Goal: Information Seeking & Learning: Learn about a topic

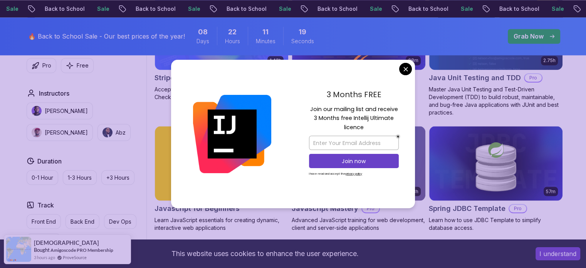
scroll to position [1399, 0]
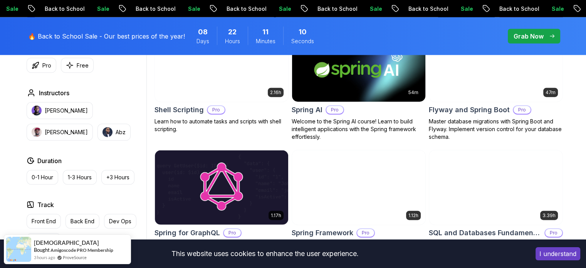
scroll to position [1864, 0]
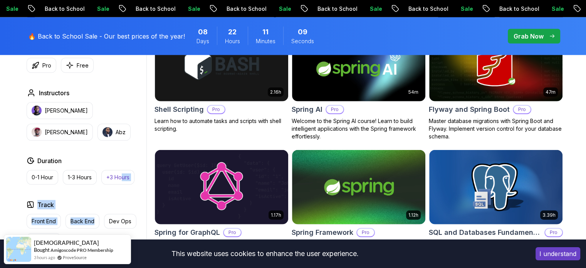
drag, startPoint x: 101, startPoint y: 225, endPoint x: 122, endPoint y: 178, distance: 51.7
click at [122, 178] on div "Type Course Build Price Pro Free Instructors [PERSON_NAME] [PERSON_NAME] Durati…" at bounding box center [84, 146] width 123 height 292
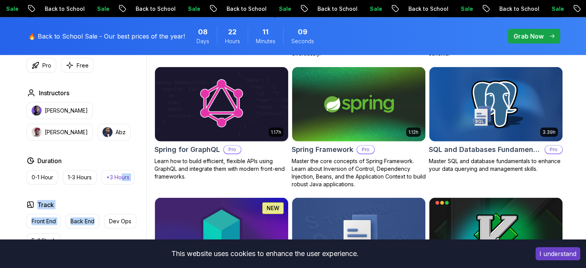
scroll to position [1947, 0]
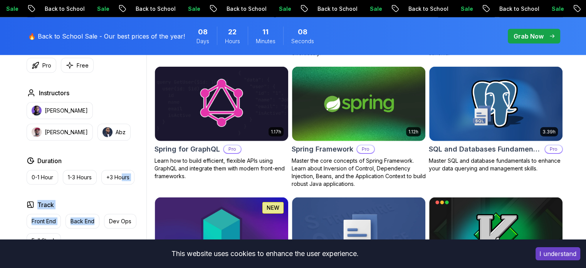
click at [111, 203] on div "Track" at bounding box center [85, 204] width 117 height 9
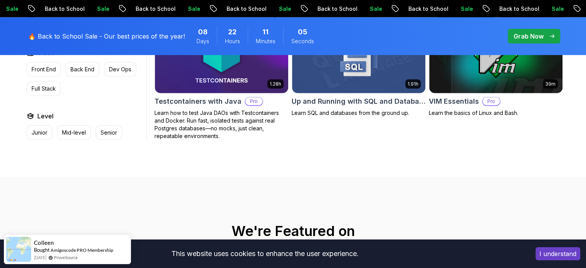
scroll to position [2125, 0]
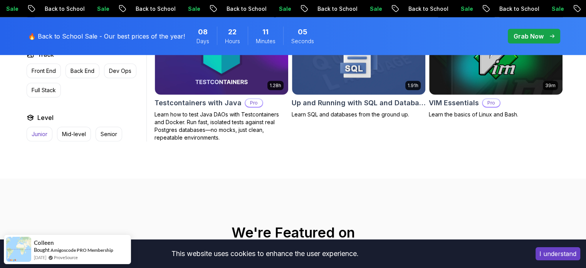
click at [32, 130] on p "Junior" at bounding box center [40, 134] width 16 height 8
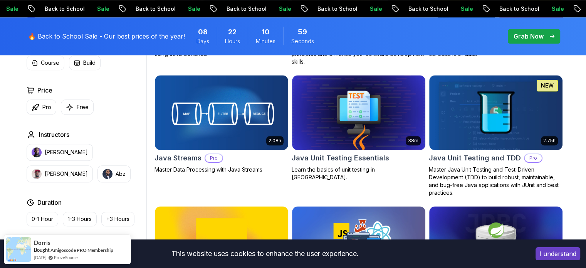
scroll to position [832, 0]
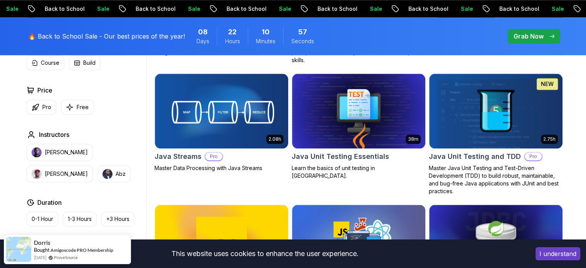
click at [6, 164] on div "Filters 1 Filters 1 Applied Filters Clear All junior Type Course Build Price Pr…" at bounding box center [293, 110] width 586 height 1428
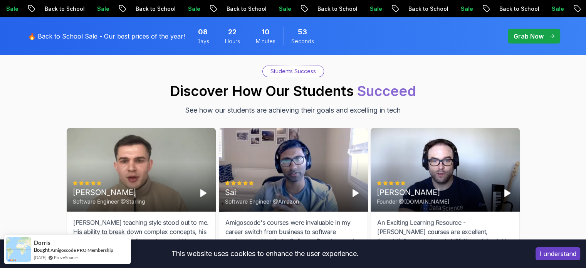
scroll to position [1875, 0]
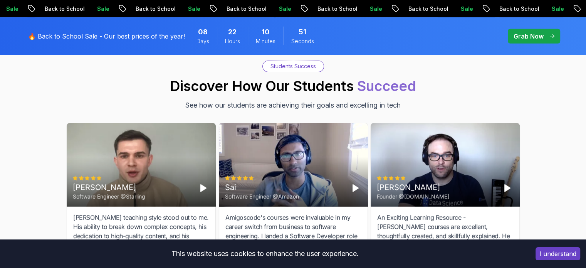
click at [131, 197] on div "Software Engineer @Starling" at bounding box center [109, 197] width 72 height 8
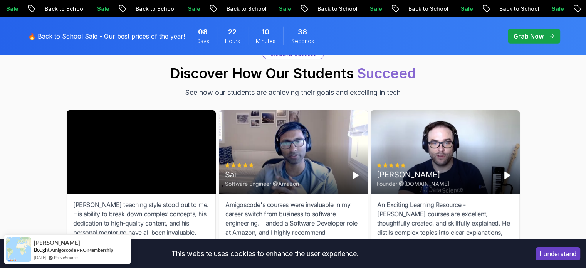
scroll to position [1873, 0]
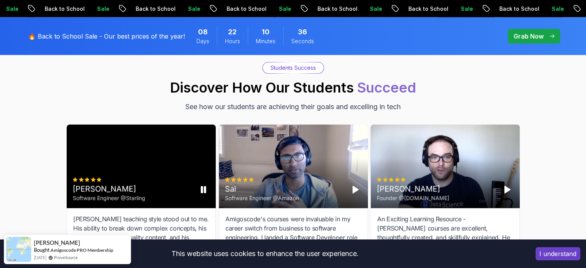
click at [203, 192] on icon "Pause" at bounding box center [202, 189] width 9 height 9
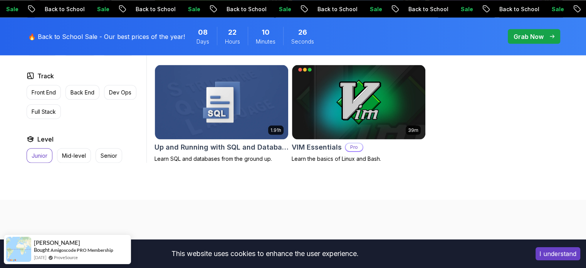
scroll to position [1456, 0]
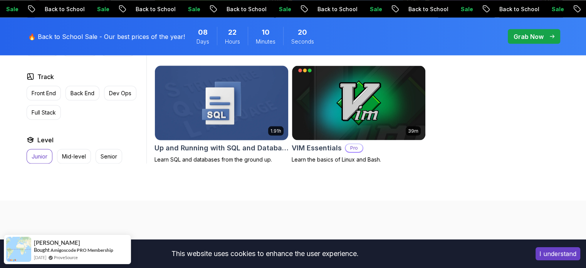
click at [228, 99] on img at bounding box center [221, 103] width 140 height 78
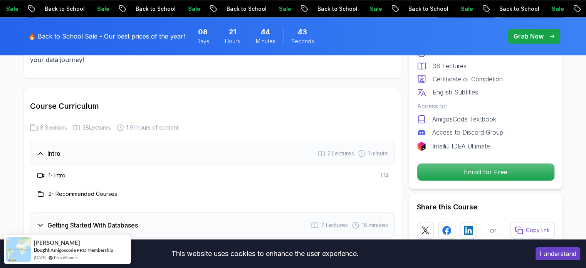
scroll to position [919, 0]
click at [468, 161] on div "Free Course Includes: 1.91 Hours 38 Lectures Certificate of Completion English …" at bounding box center [486, 96] width 154 height 186
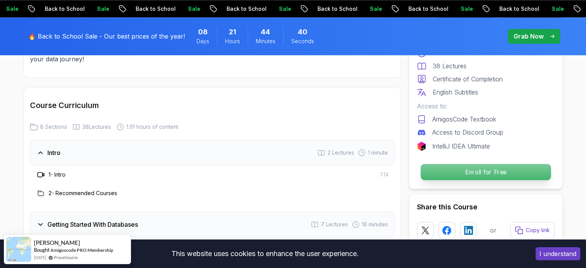
click at [468, 168] on p "Enroll for Free" at bounding box center [485, 172] width 130 height 16
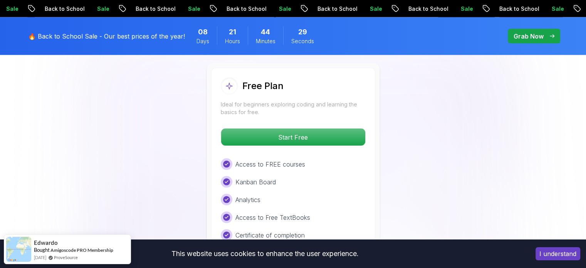
scroll to position [1474, 0]
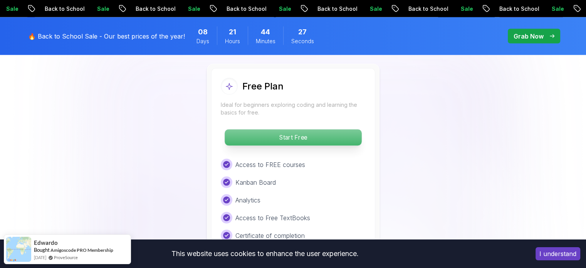
click at [307, 131] on p "Start Free" at bounding box center [293, 137] width 137 height 16
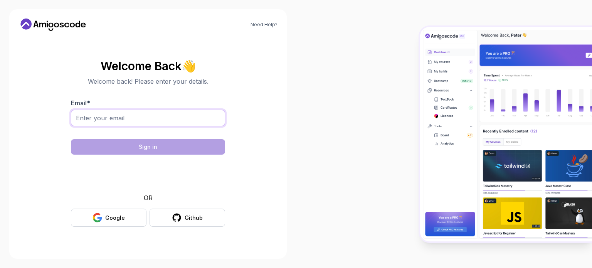
click at [200, 119] on input "Email *" at bounding box center [148, 118] width 154 height 16
type input "[EMAIL_ADDRESS][DOMAIN_NAME]"
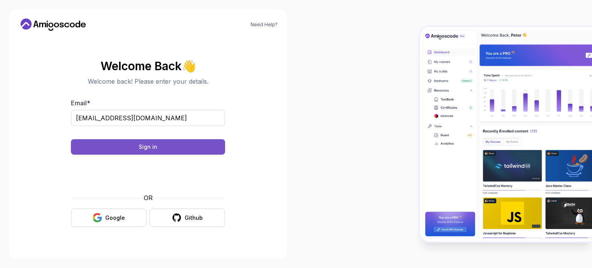
click at [199, 146] on button "Sign in" at bounding box center [148, 146] width 154 height 15
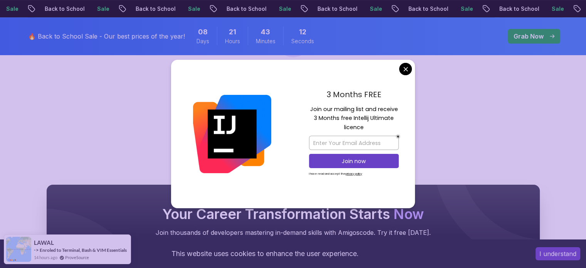
scroll to position [458, 0]
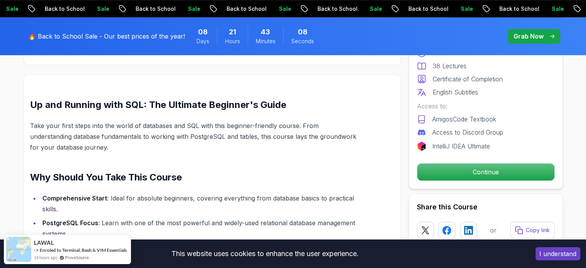
scroll to position [0, 0]
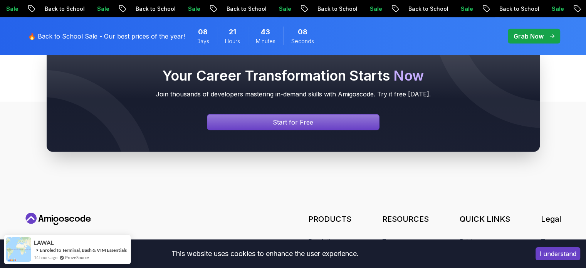
click at [327, 252] on link "Courses" at bounding box center [320, 256] width 24 height 9
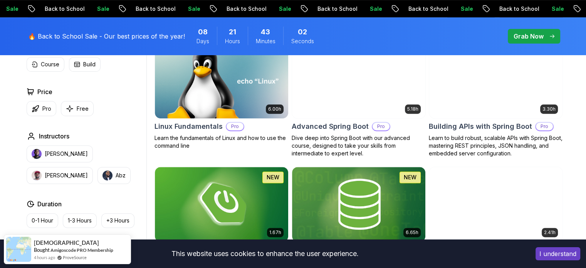
scroll to position [253, 0]
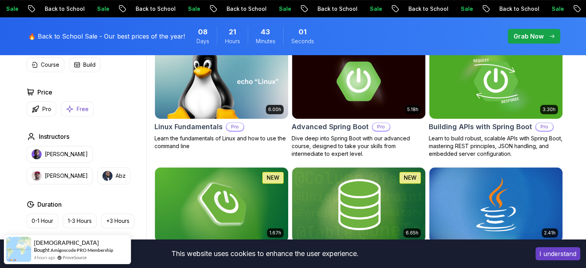
click at [70, 108] on icon "button" at bounding box center [69, 109] width 7 height 7
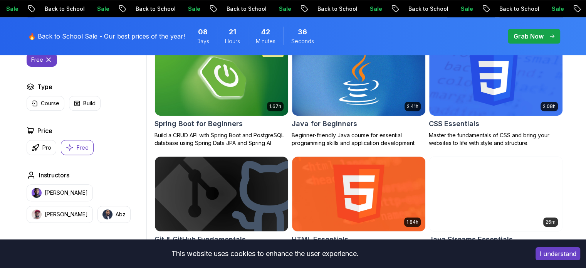
scroll to position [274, 0]
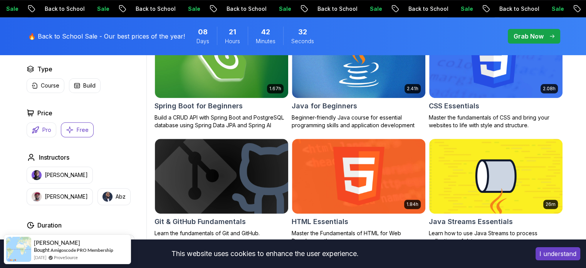
drag, startPoint x: 37, startPoint y: 129, endPoint x: 41, endPoint y: 126, distance: 4.8
click at [41, 126] on div "Filters 1 Filters 1 Applied Filters Clear All free Type Course Build Price Pro …" at bounding box center [293, 229] width 586 height 550
click at [41, 126] on button "Pro" at bounding box center [42, 129] width 30 height 15
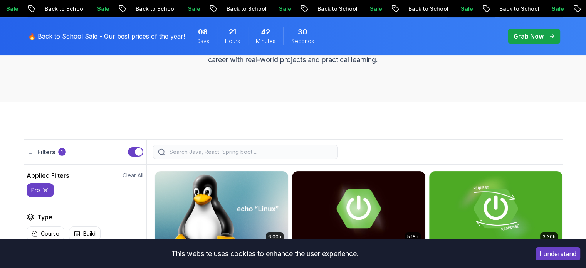
scroll to position [228, 0]
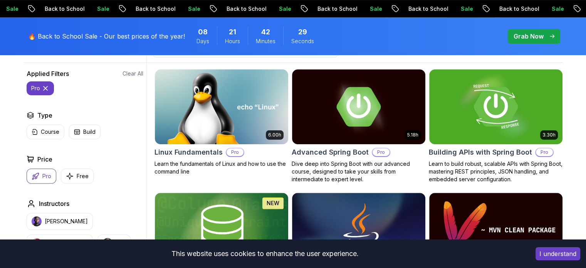
click at [248, 141] on img at bounding box center [221, 106] width 133 height 75
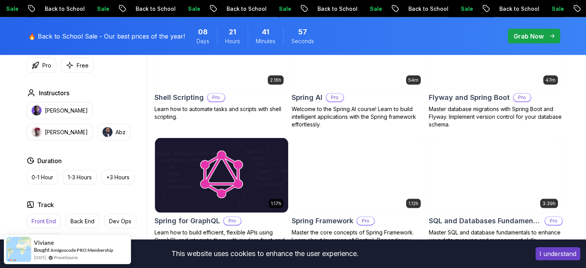
scroll to position [1525, 0]
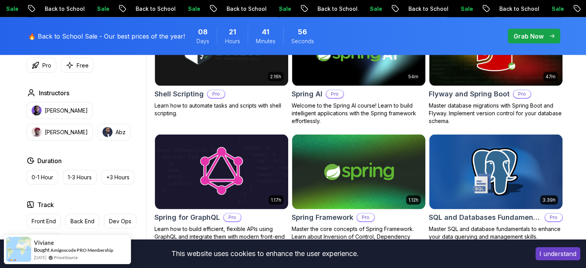
click at [106, 141] on div "Type Course Build Price Pro Free Instructors [PERSON_NAME] [PERSON_NAME] Durati…" at bounding box center [84, 146] width 123 height 292
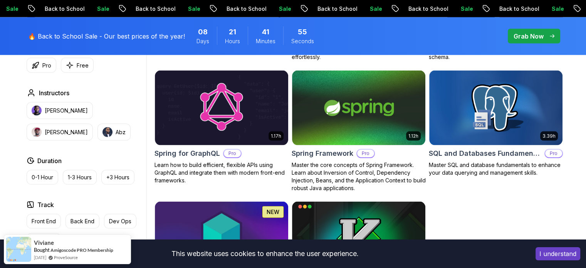
scroll to position [1588, 0]
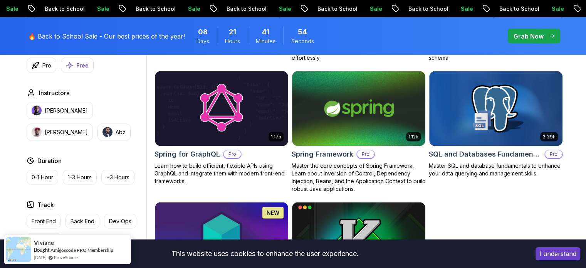
click at [87, 61] on button "Free" at bounding box center [77, 65] width 33 height 15
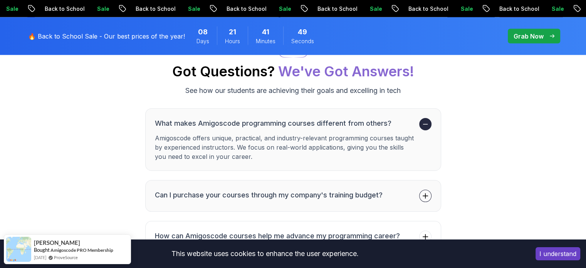
scroll to position [1572, 0]
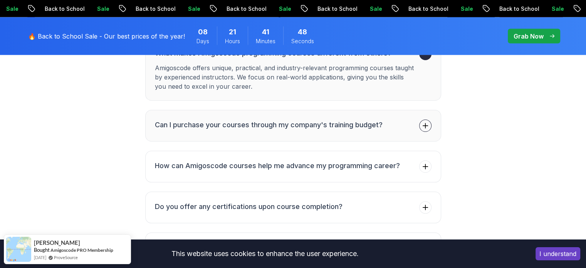
click at [424, 120] on span at bounding box center [425, 125] width 12 height 12
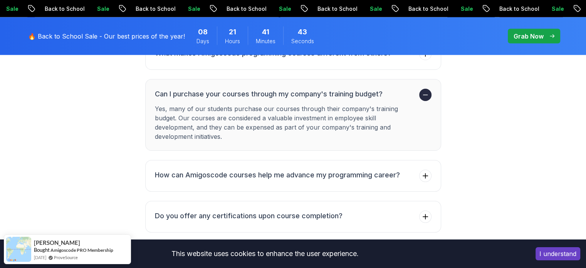
drag, startPoint x: 380, startPoint y: 110, endPoint x: 222, endPoint y: 126, distance: 158.7
click at [230, 126] on p "Yes, many of our students purchase our courses through their company's training…" at bounding box center [285, 122] width 261 height 37
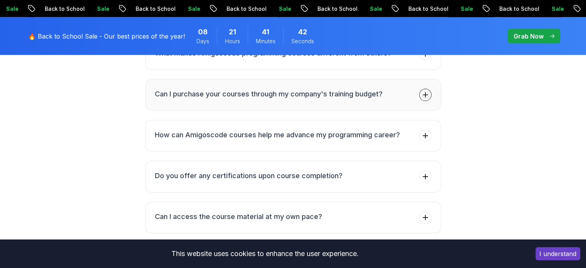
click at [354, 103] on button "Can I purchase your courses through my company's training budget?" at bounding box center [293, 95] width 296 height 32
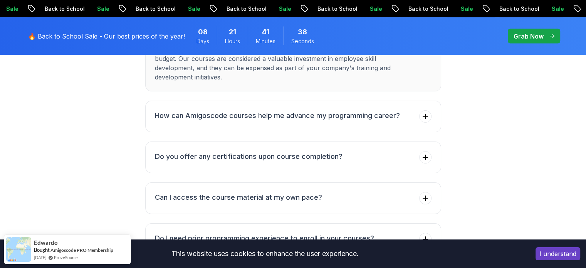
scroll to position [1632, 0]
click at [245, 151] on h3 "Do you offer any certifications upon course completion?" at bounding box center [249, 156] width 188 height 11
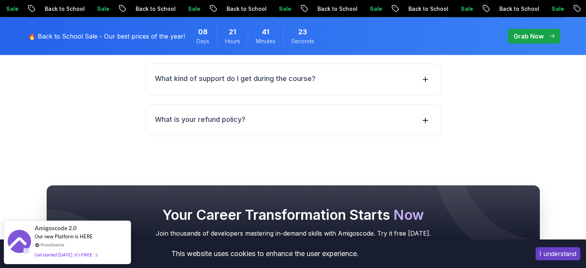
scroll to position [1811, 0]
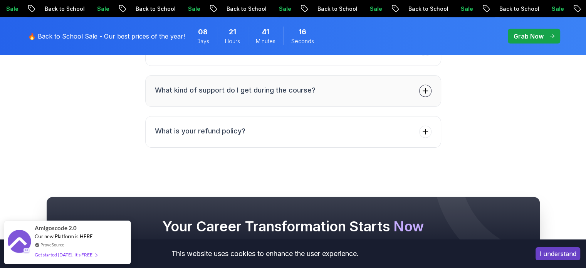
click at [426, 92] on icon at bounding box center [425, 91] width 8 height 8
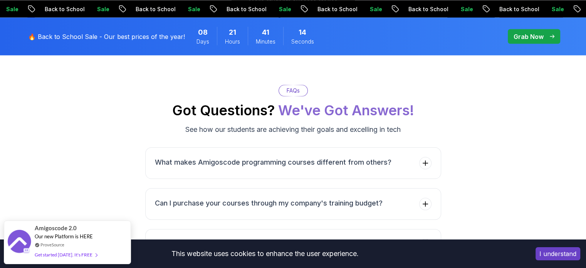
scroll to position [1486, 0]
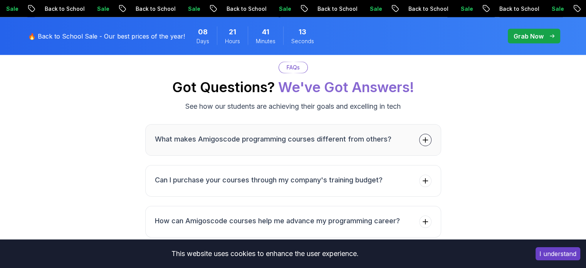
click at [427, 141] on icon at bounding box center [425, 140] width 8 height 8
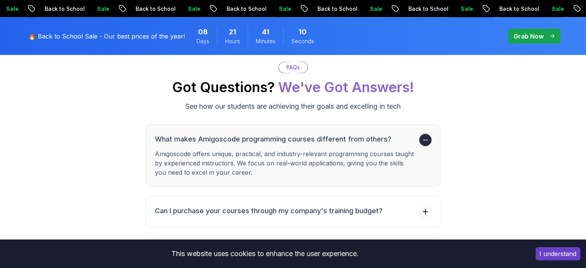
drag, startPoint x: 164, startPoint y: 156, endPoint x: 204, endPoint y: 156, distance: 40.4
click at [204, 156] on p "Amigoscode offers unique, practical, and industry-relevant programming courses …" at bounding box center [285, 163] width 261 height 28
